Goal: Task Accomplishment & Management: Use online tool/utility

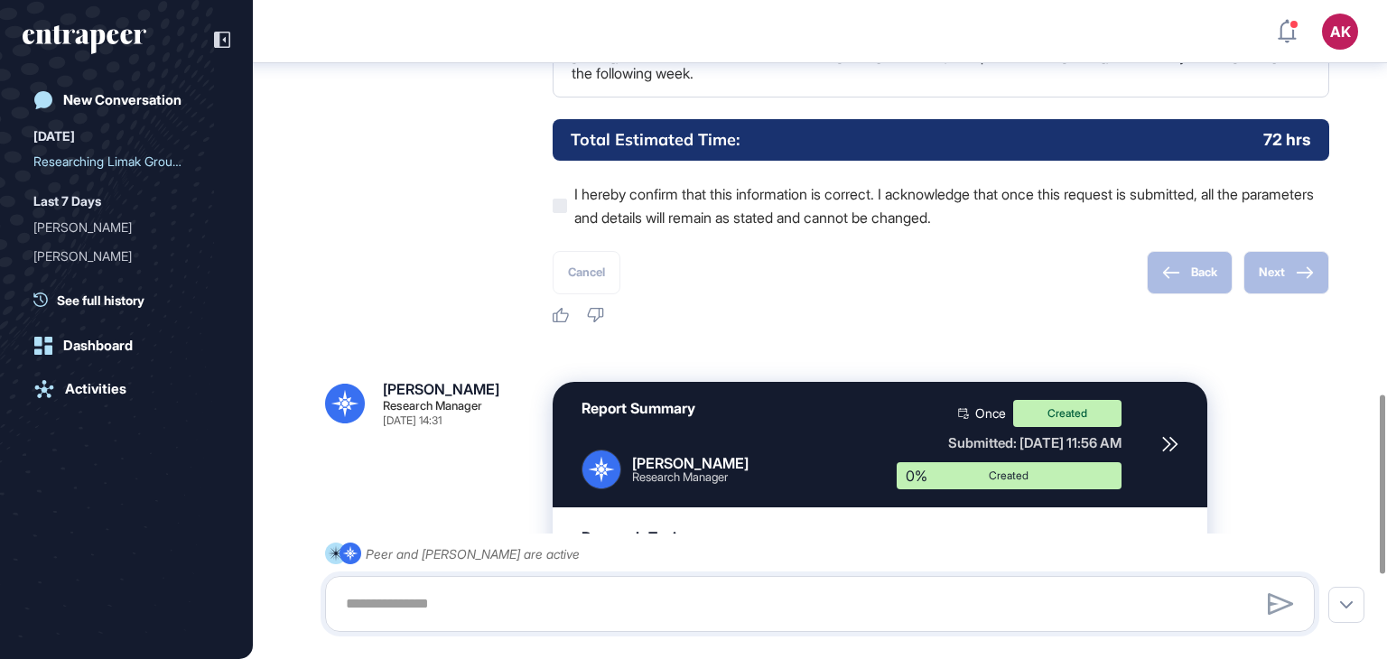
scroll to position [1306, 0]
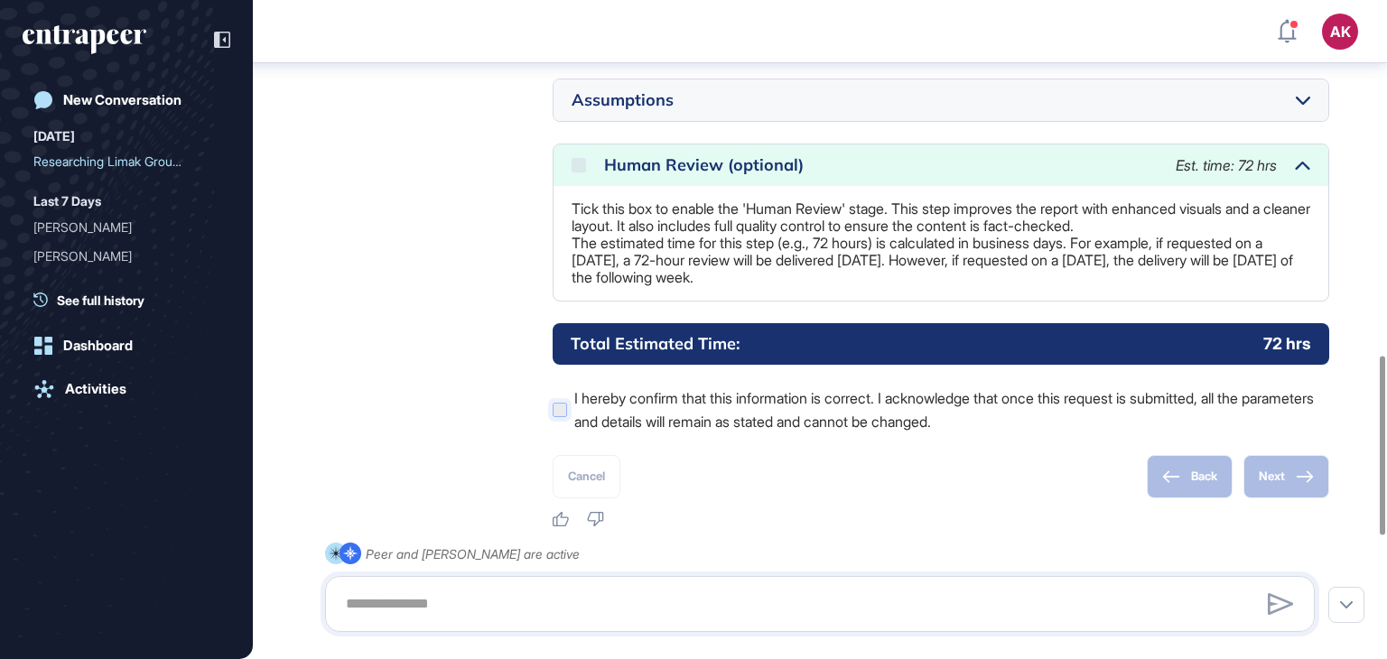
click at [0, 0] on icon at bounding box center [0, 0] width 0 height 0
click at [572, 186] on div "Human Review (optional) Est. time: 72 hrs" at bounding box center [941, 166] width 775 height 42
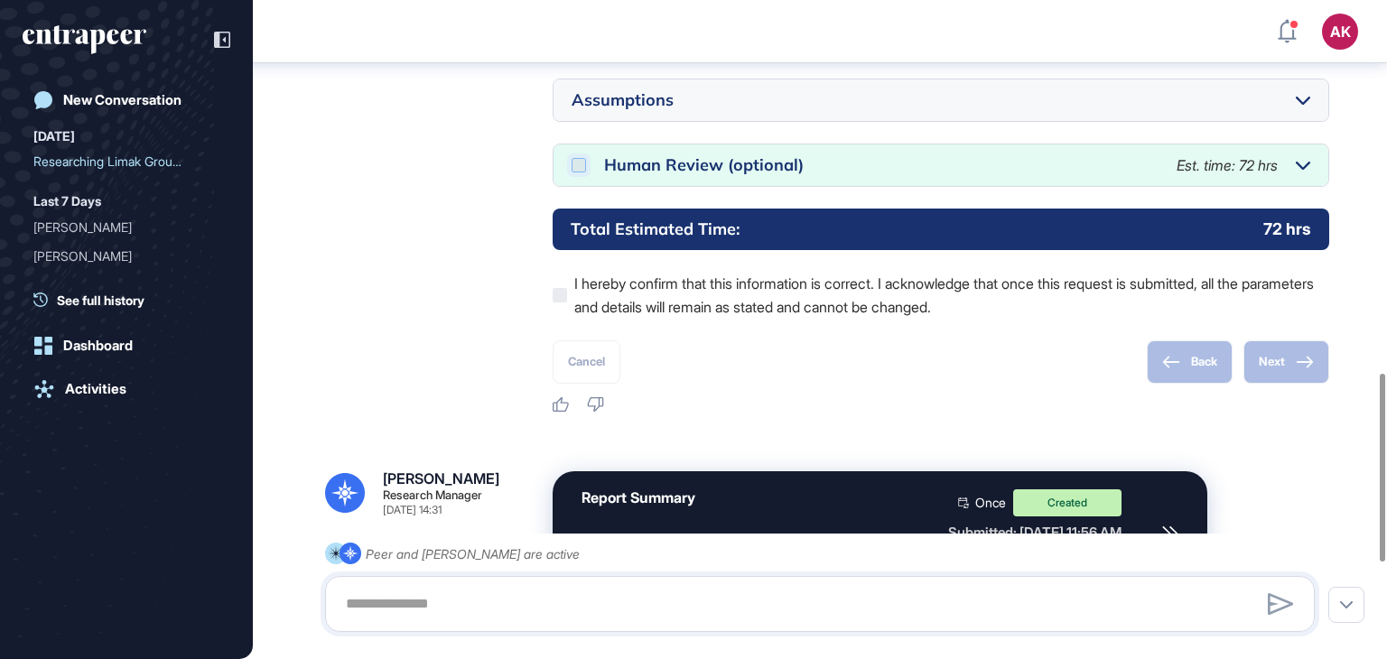
click at [0, 0] on icon at bounding box center [0, 0] width 0 height 0
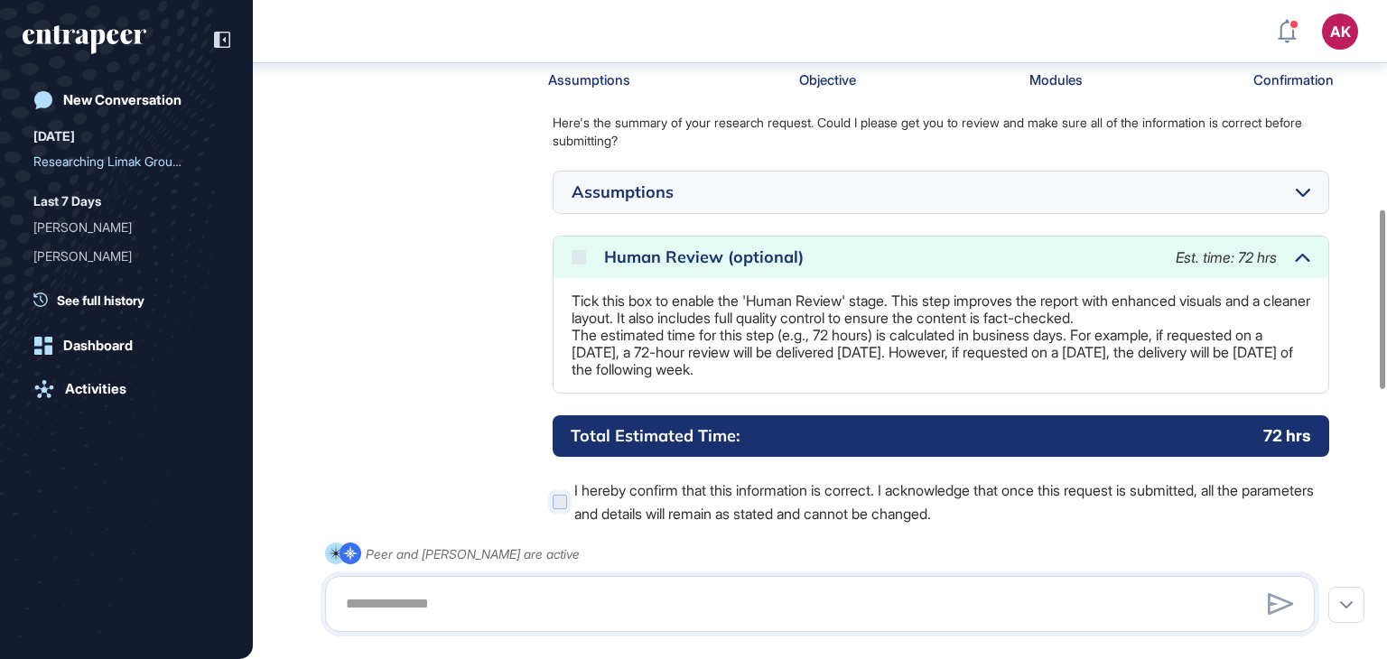
scroll to position [1487, 0]
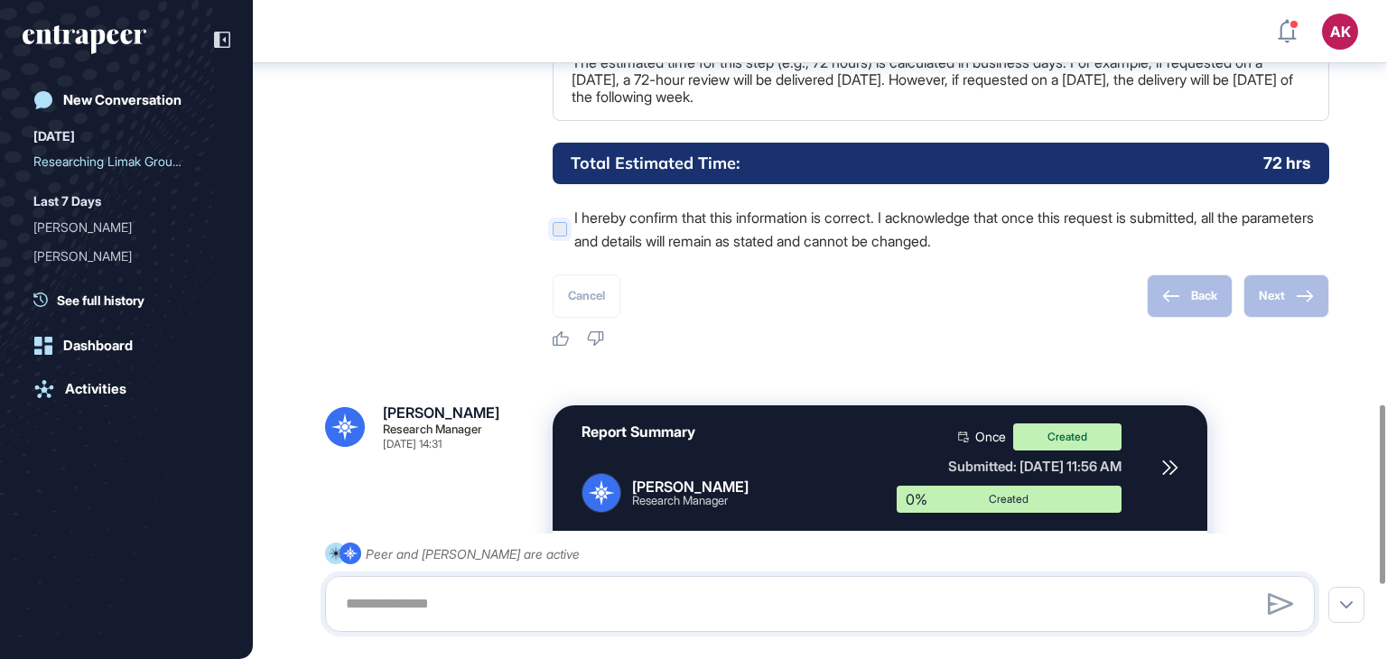
click at [564, 237] on div at bounding box center [560, 229] width 14 height 14
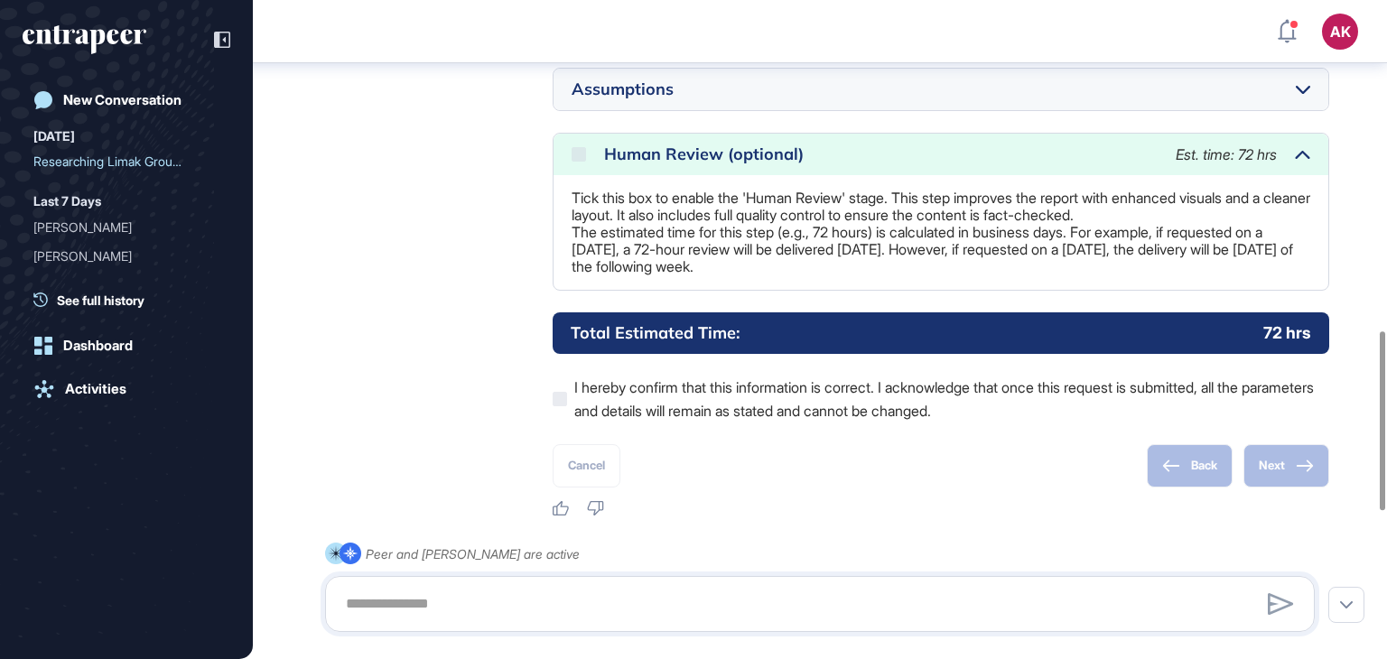
scroll to position [1216, 0]
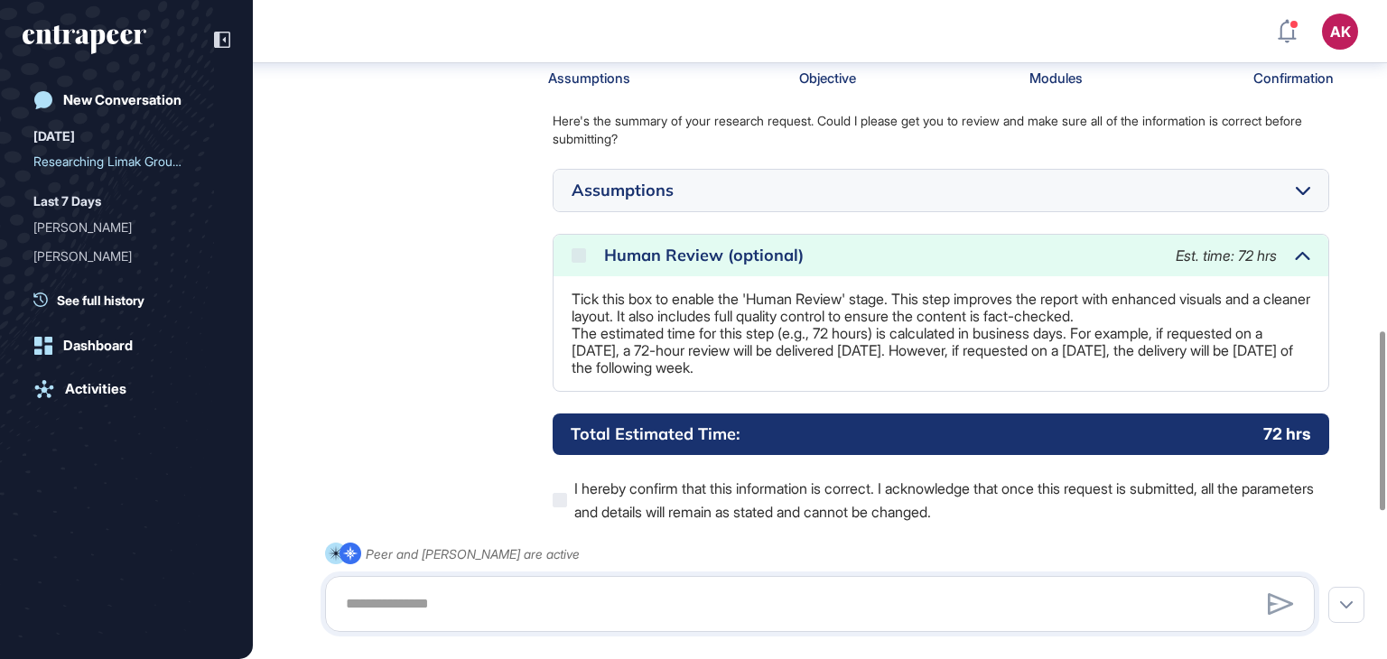
click at [567, 276] on div "Human Review (optional) Est. time: 72 hrs" at bounding box center [941, 256] width 775 height 42
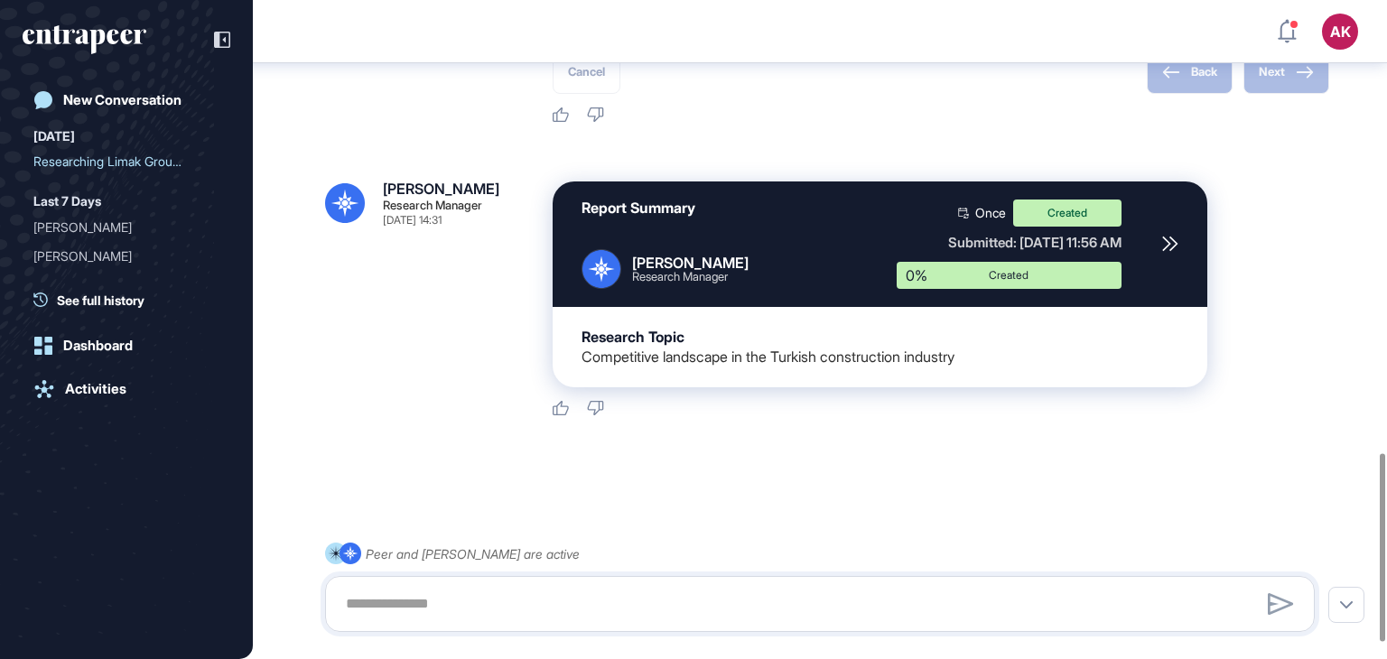
scroll to position [1644, 0]
click at [1171, 243] on icon at bounding box center [1171, 244] width 16 height 16
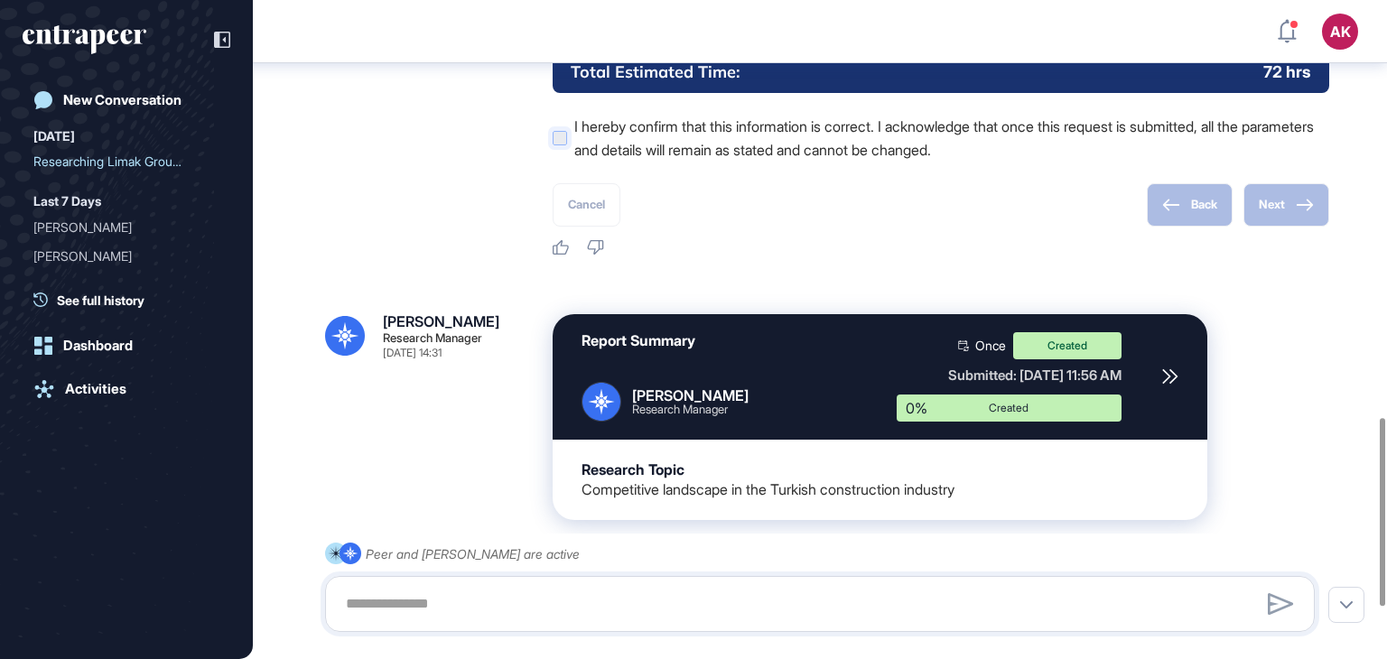
click at [0, 0] on icon at bounding box center [0, 0] width 0 height 0
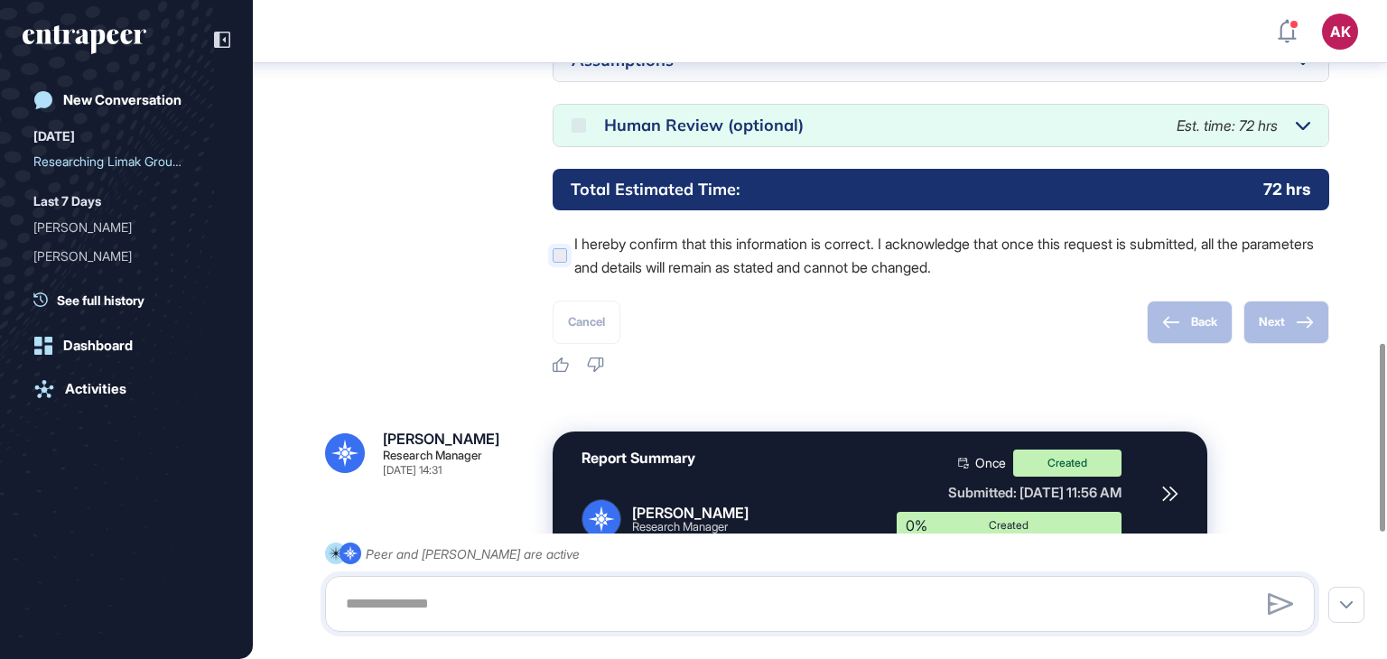
scroll to position [1192, 0]
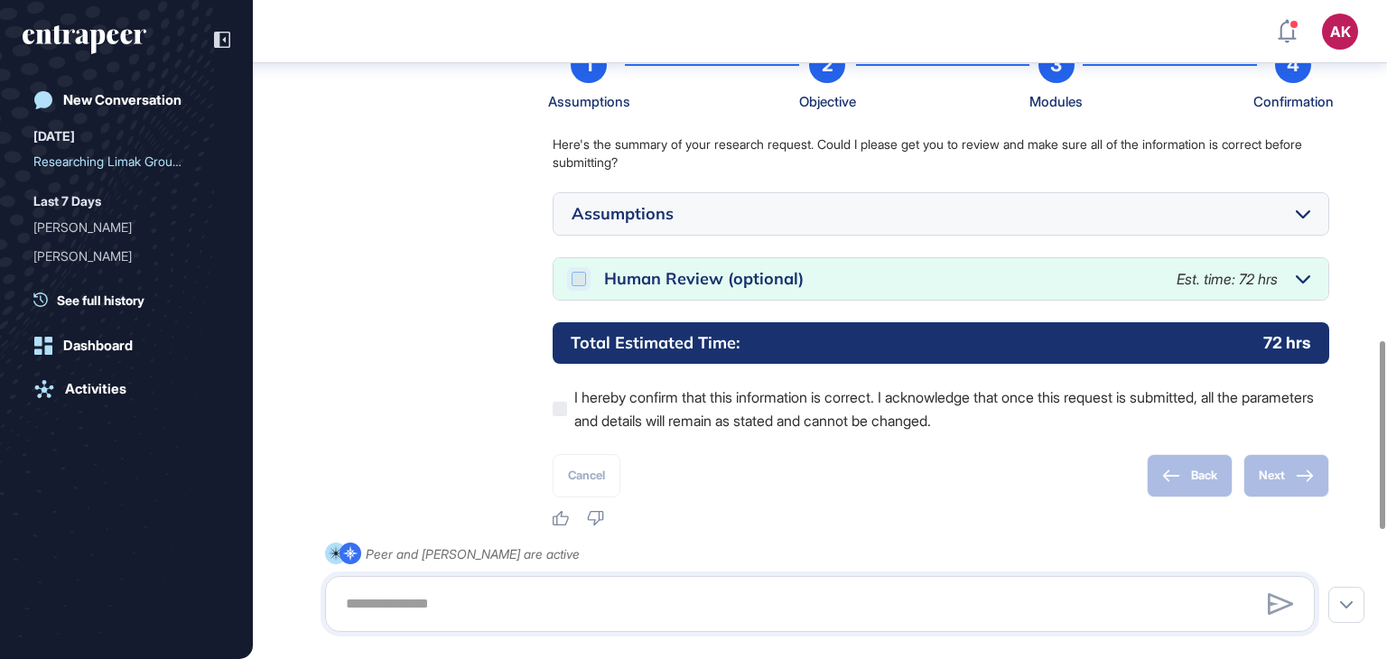
click at [0, 0] on icon at bounding box center [0, 0] width 0 height 0
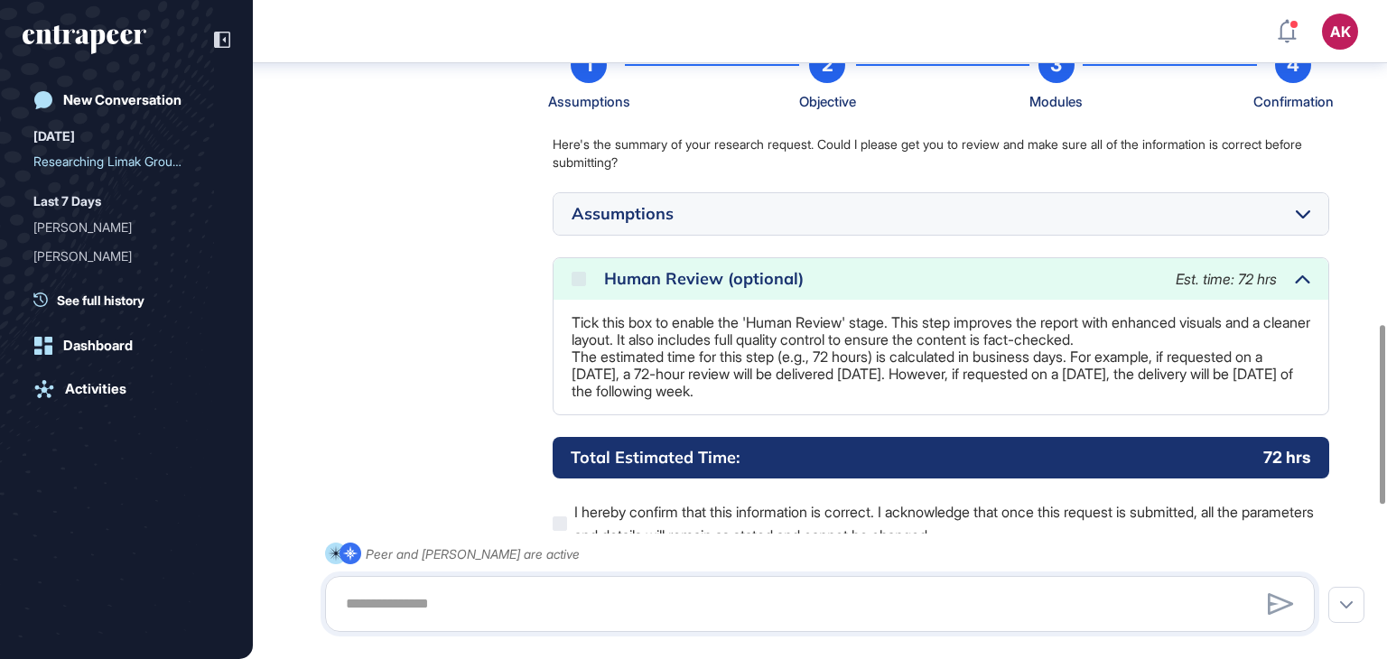
click at [604, 300] on div "Human Review (optional) Est. time: 72 hrs" at bounding box center [941, 279] width 775 height 42
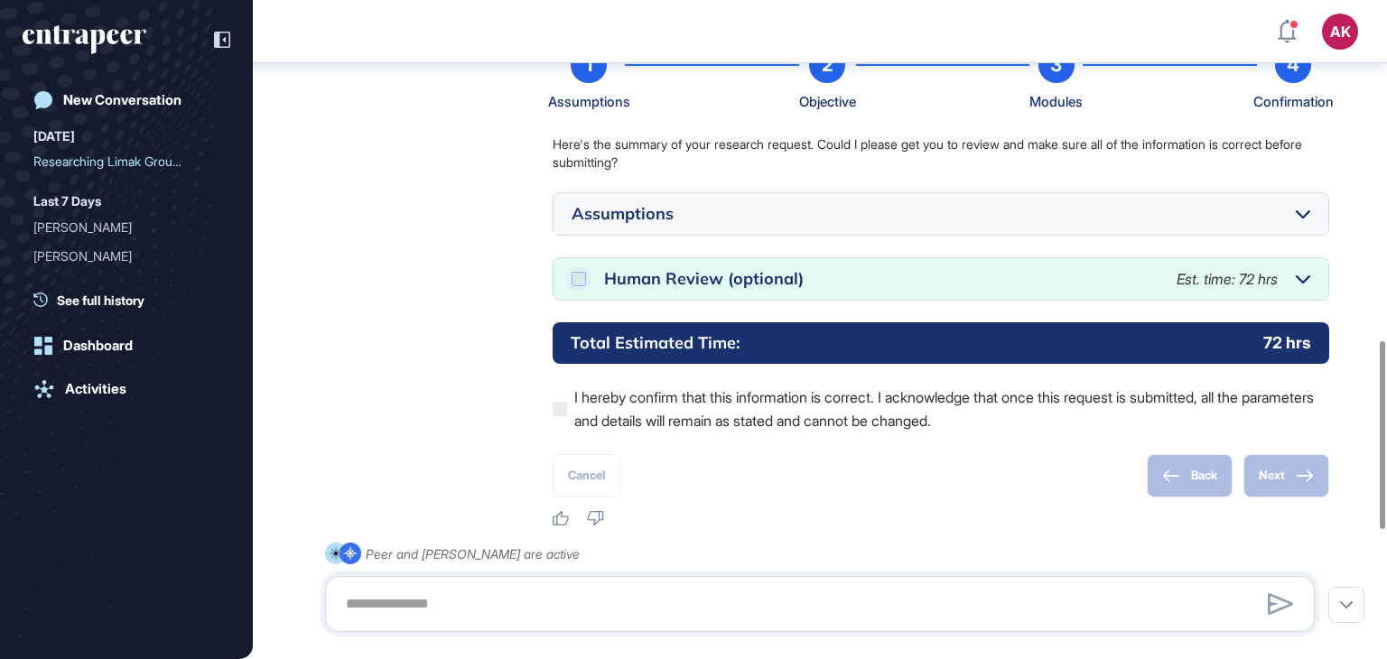
click at [0, 0] on icon at bounding box center [0, 0] width 0 height 0
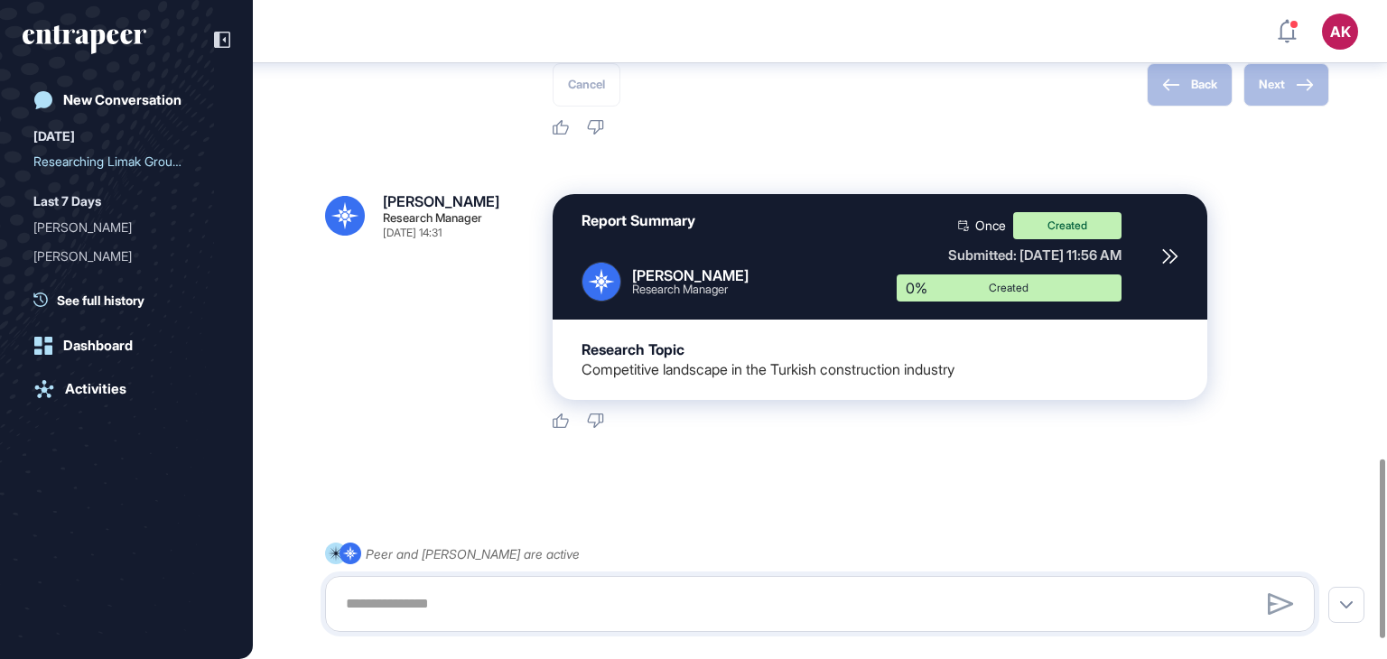
scroll to position [1668, 0]
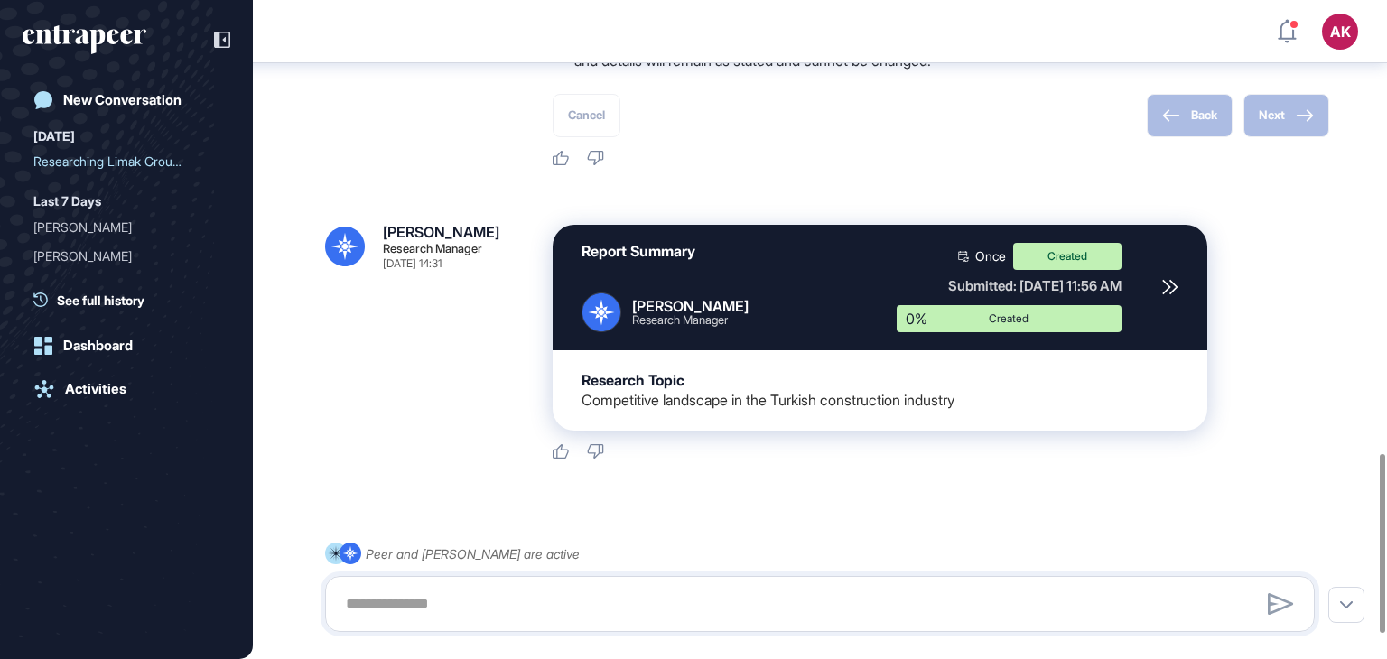
click at [1092, 270] on div "Created" at bounding box center [1068, 256] width 108 height 27
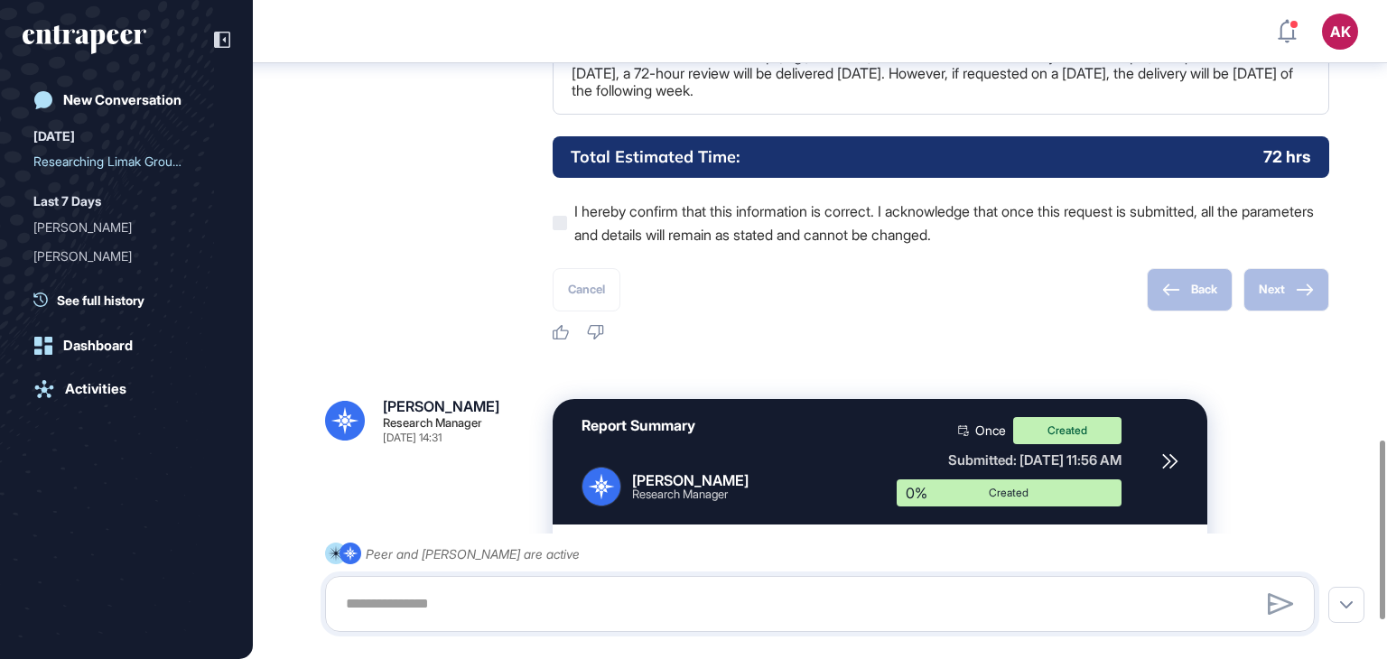
scroll to position [1487, 0]
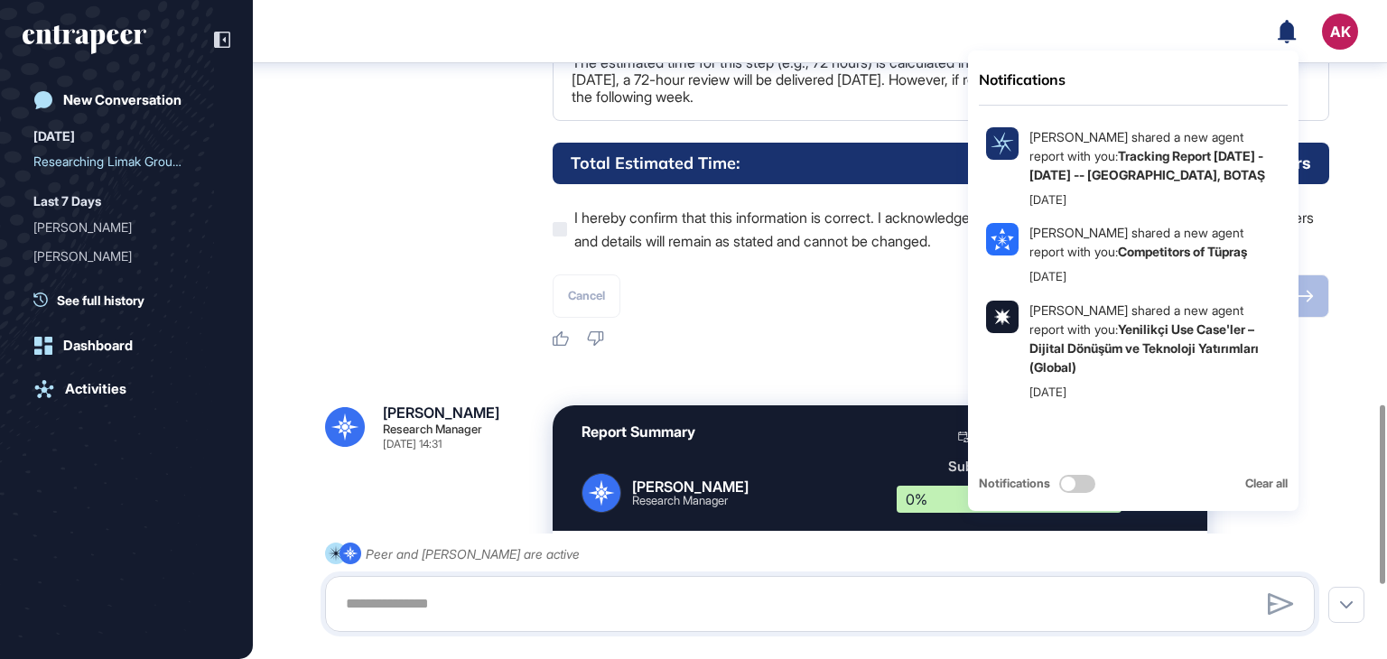
drag, startPoint x: 1142, startPoint y: 168, endPoint x: 1188, endPoint y: 48, distance: 128.7
click at [1188, 48] on header "Notifications [PERSON_NAME] shared a new agent report with you: Tracking Report…" at bounding box center [693, 32] width 1387 height 54
